Goal: Task Accomplishment & Management: Complete application form

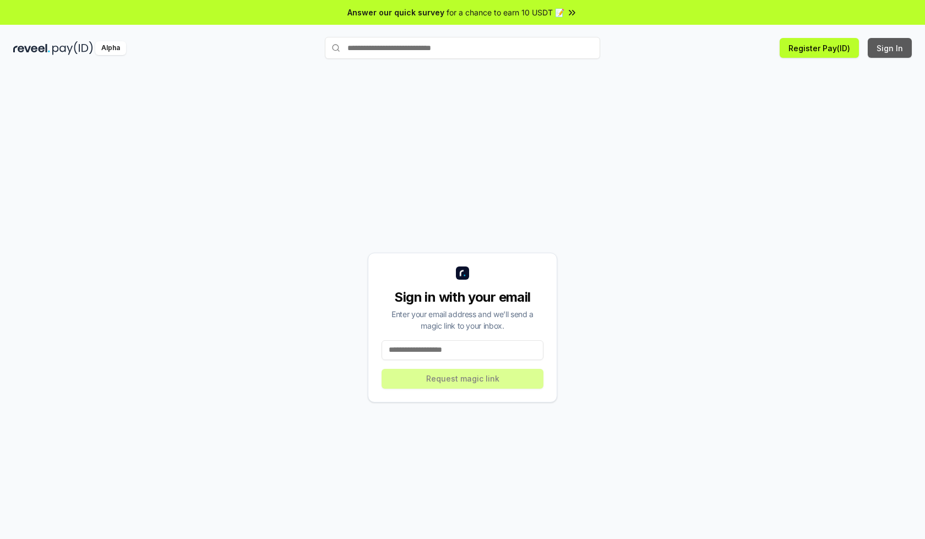
click at [890, 48] on button "Sign In" at bounding box center [889, 48] width 44 height 20
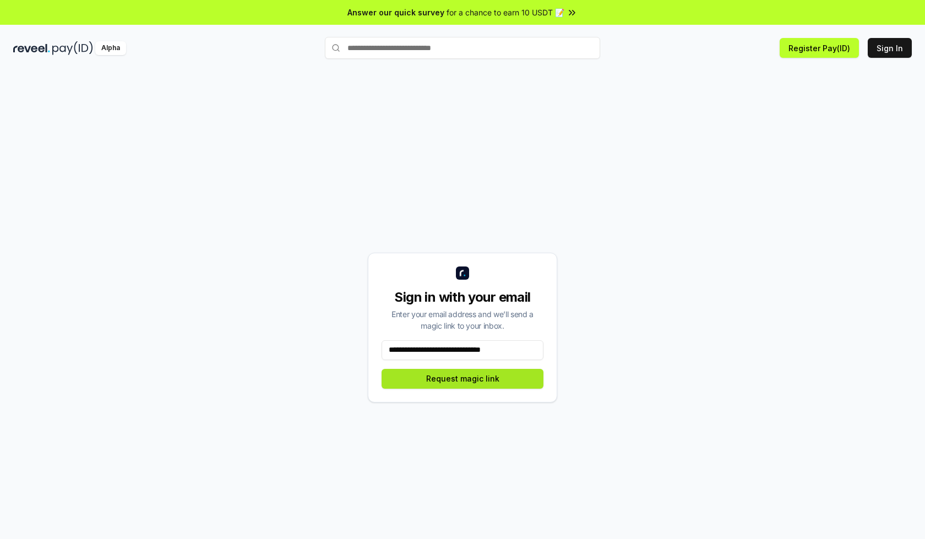
type input "**********"
click at [462, 378] on button "Request magic link" at bounding box center [462, 379] width 162 height 20
